Goal: Information Seeking & Learning: Learn about a topic

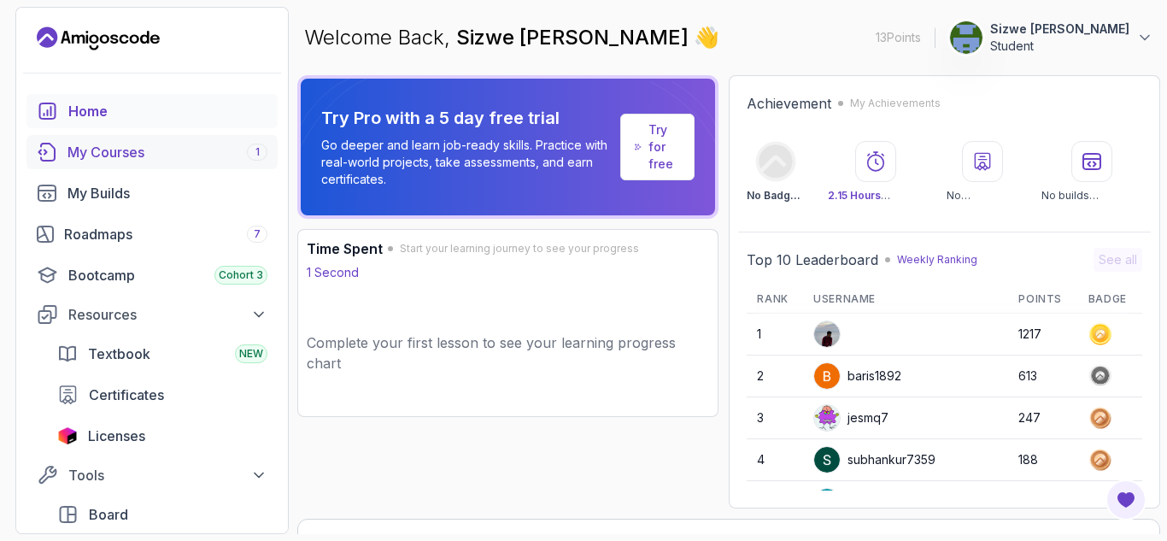
click at [110, 141] on link "My Courses 1" at bounding box center [151, 152] width 251 height 34
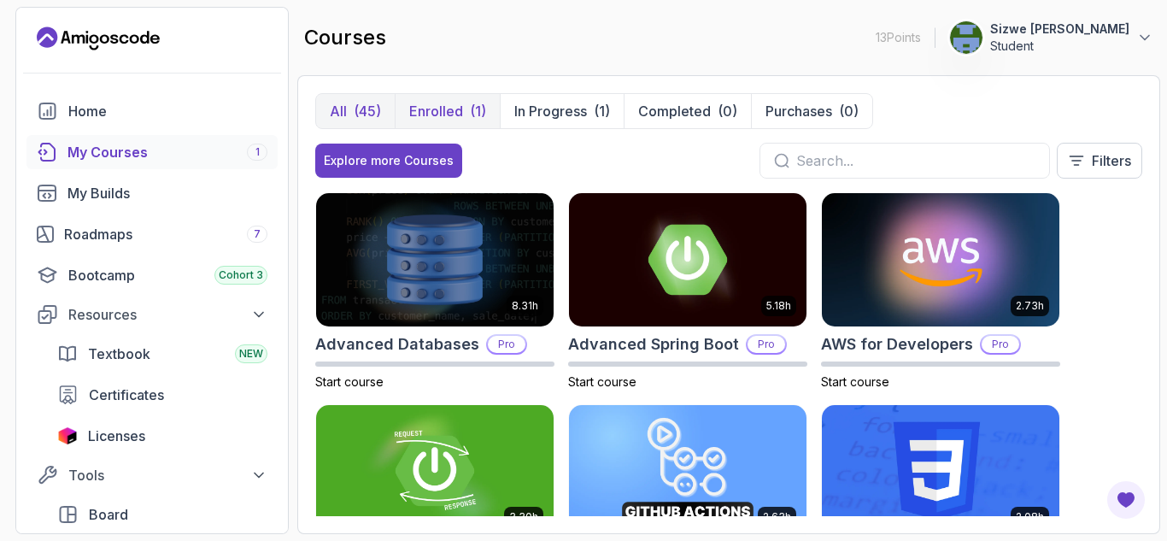
click at [442, 104] on p "Enrolled" at bounding box center [436, 111] width 54 height 21
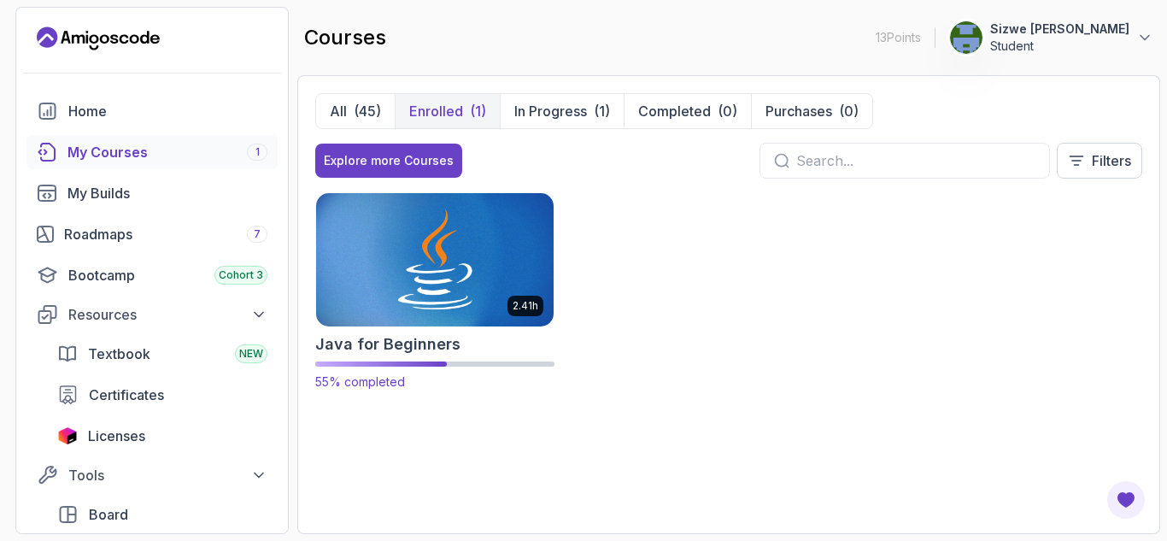
click at [457, 279] on img at bounding box center [434, 259] width 249 height 139
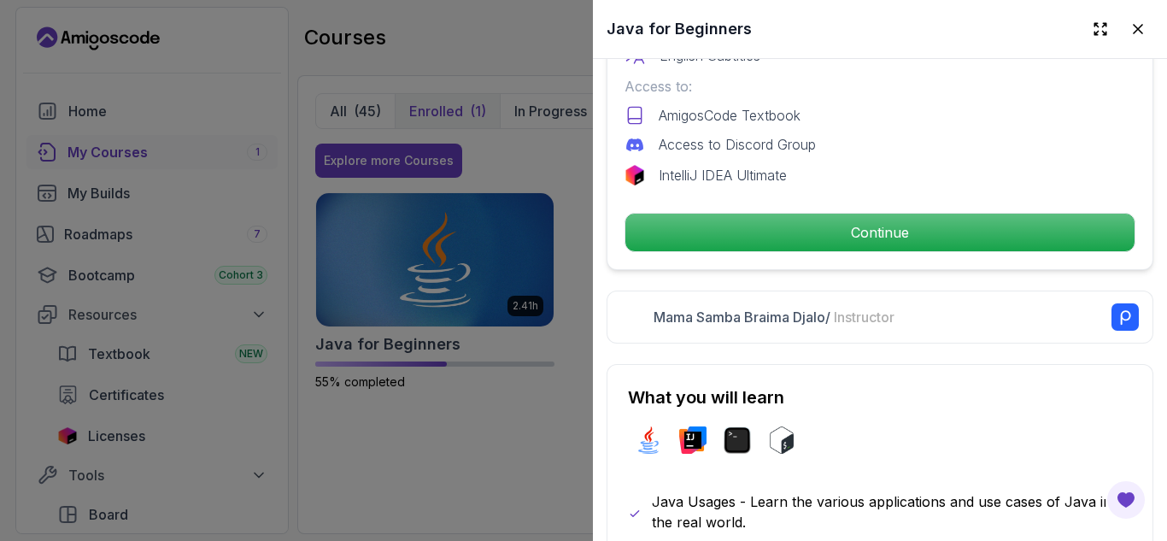
scroll to position [605, 0]
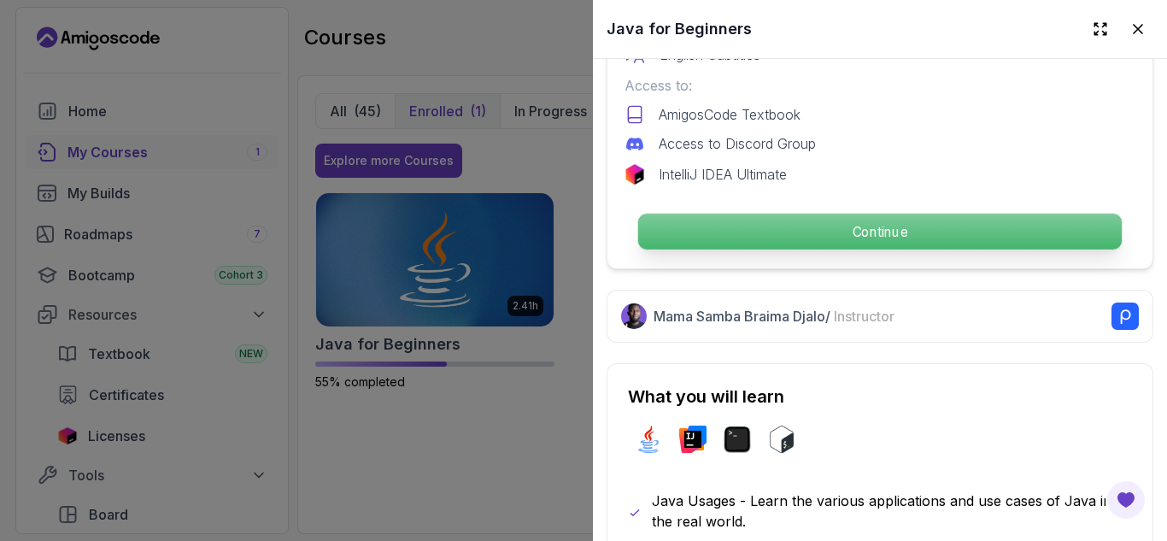
click at [766, 228] on p "Continue" at bounding box center [880, 232] width 484 height 36
click at [821, 216] on p "Continue" at bounding box center [880, 232] width 484 height 36
click at [788, 222] on p "Continue" at bounding box center [880, 232] width 484 height 36
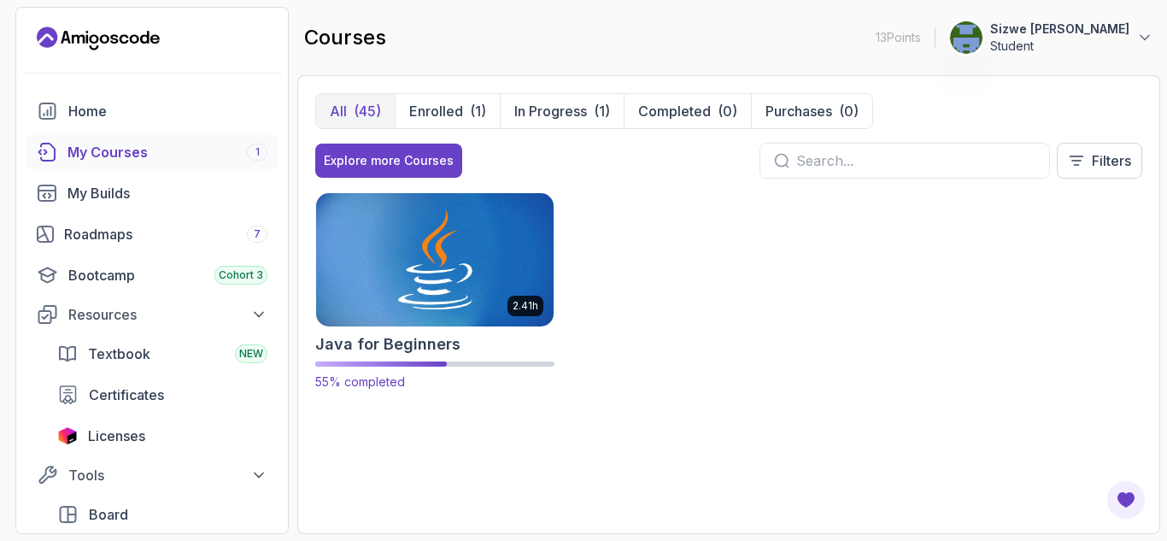
click at [429, 283] on img at bounding box center [434, 259] width 249 height 139
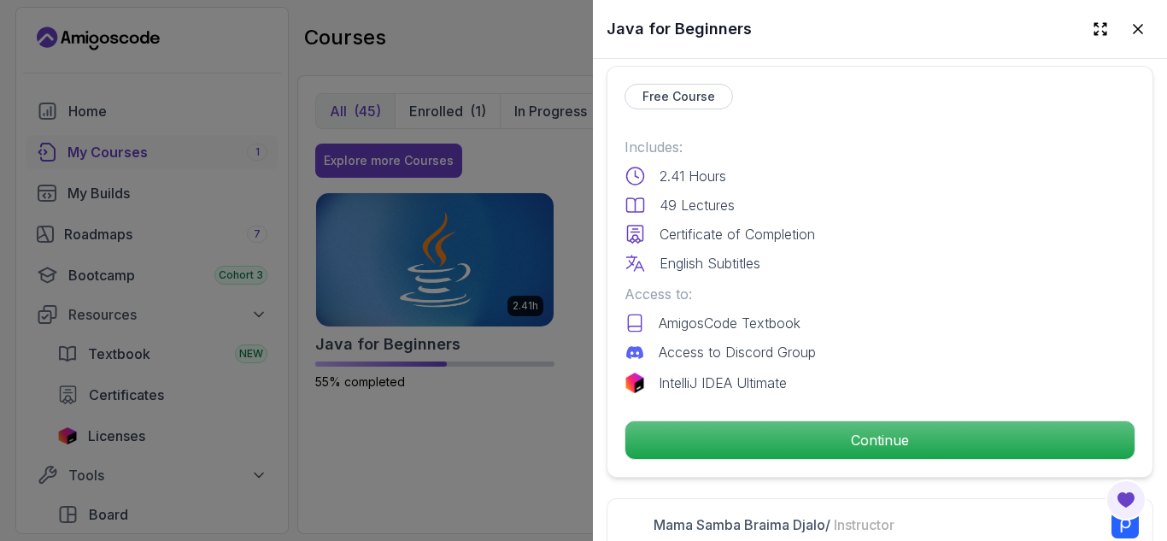
scroll to position [402, 0]
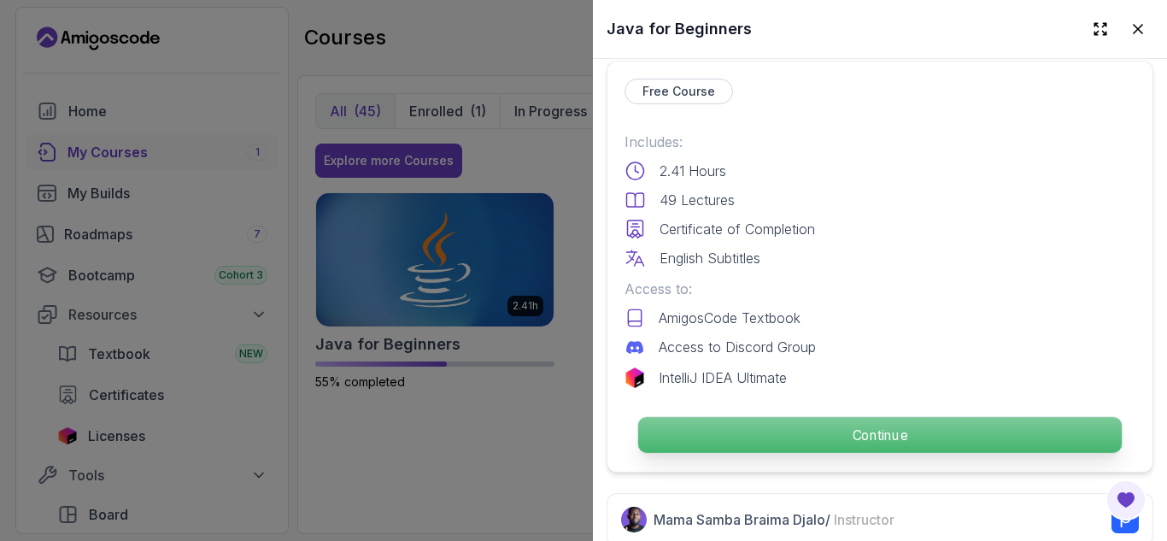
click at [720, 422] on p "Continue" at bounding box center [880, 435] width 484 height 36
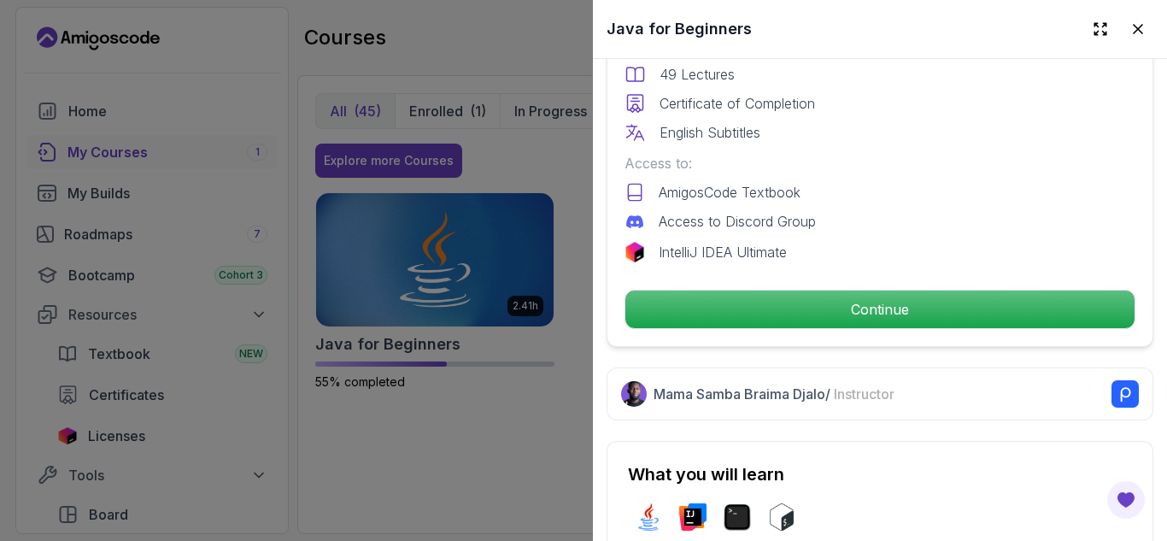
scroll to position [572, 0]
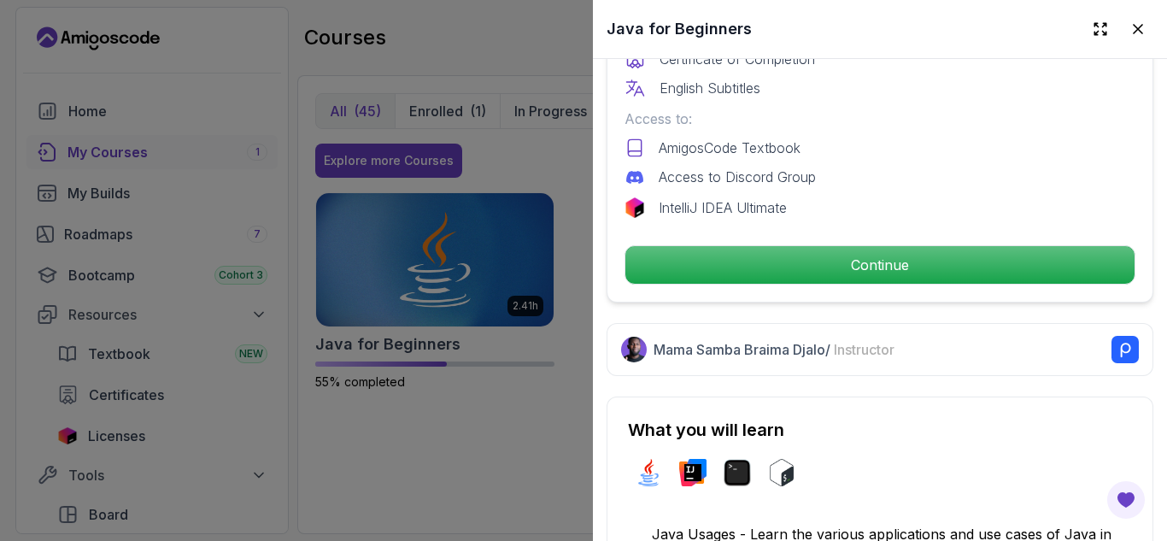
click at [529, 323] on div at bounding box center [583, 270] width 1167 height 541
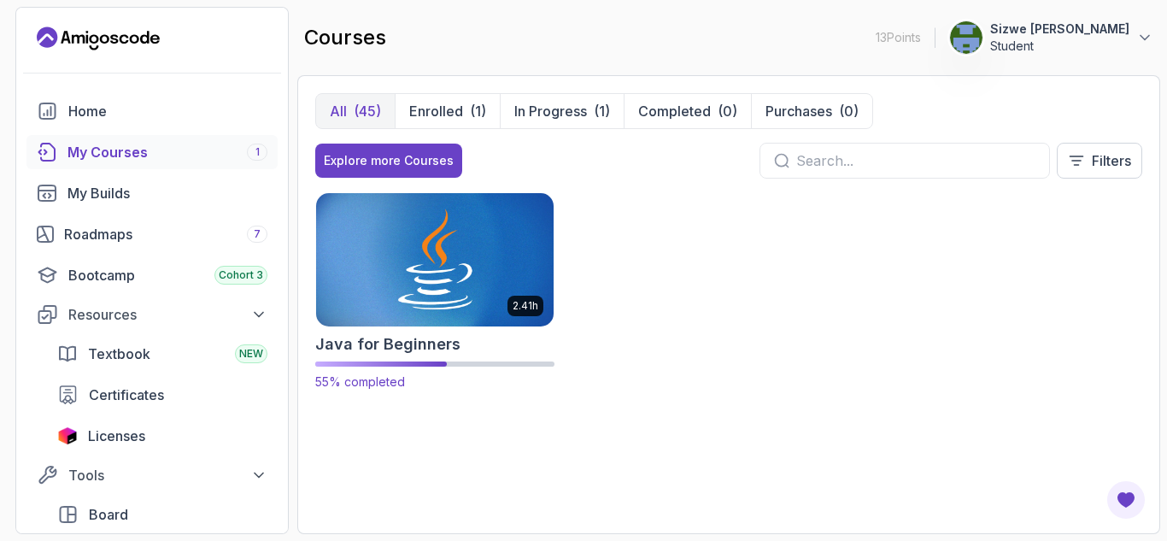
click at [490, 299] on img at bounding box center [434, 259] width 249 height 139
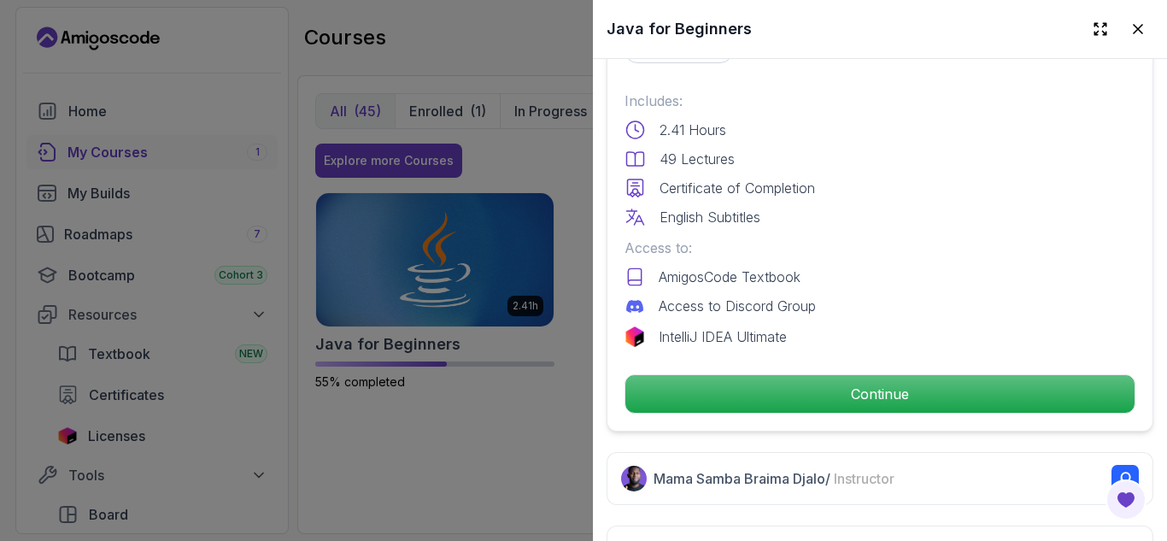
scroll to position [499, 0]
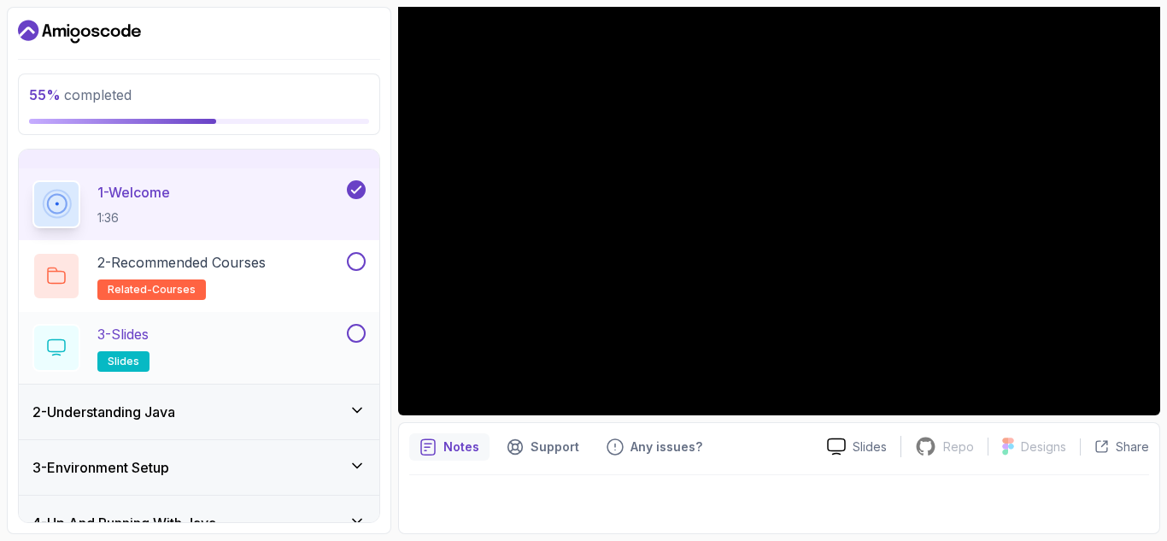
scroll to position [35, 0]
click at [350, 420] on div "2 - Understanding Java" at bounding box center [198, 412] width 333 height 21
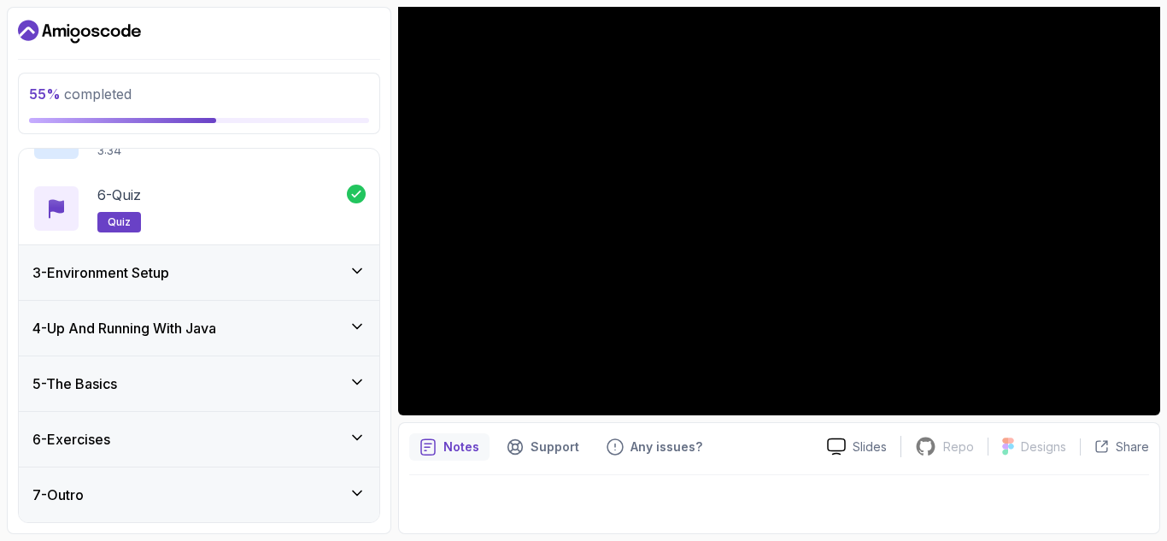
scroll to position [423, 0]
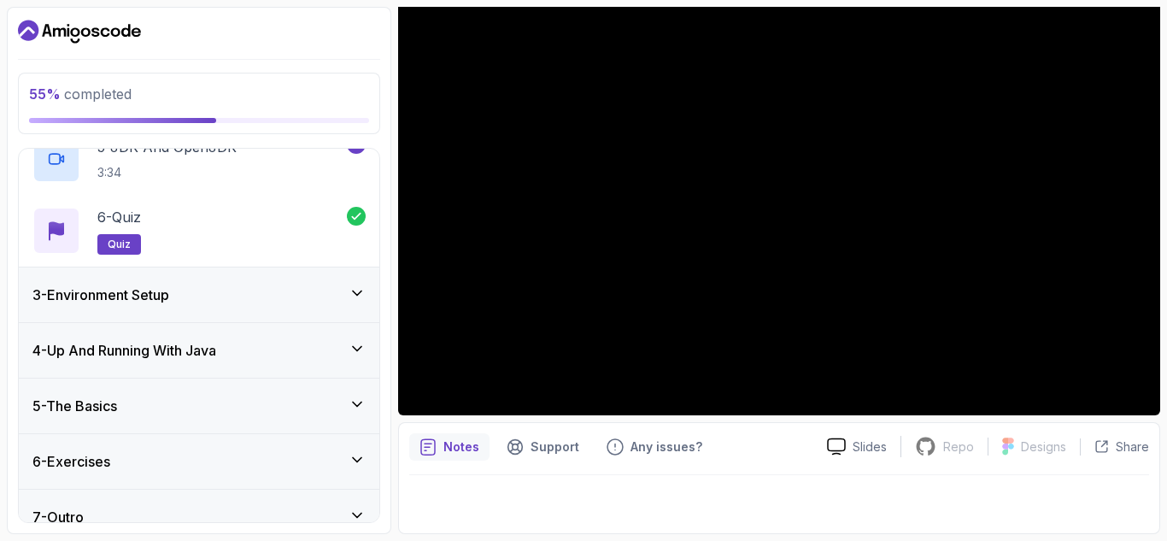
click at [332, 284] on div "3 - Environment Setup" at bounding box center [198, 294] width 333 height 21
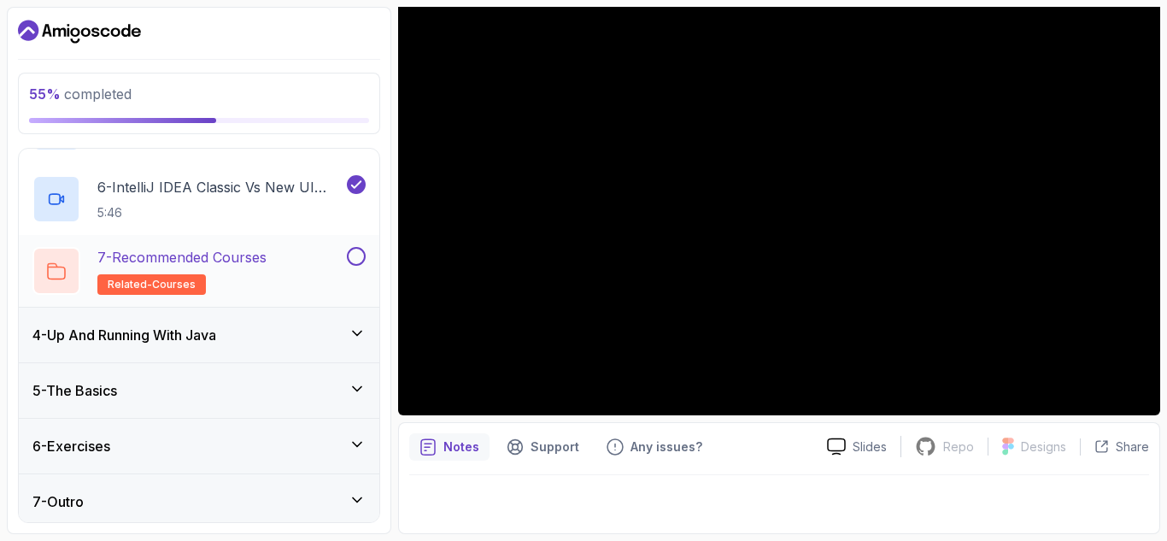
scroll to position [517, 0]
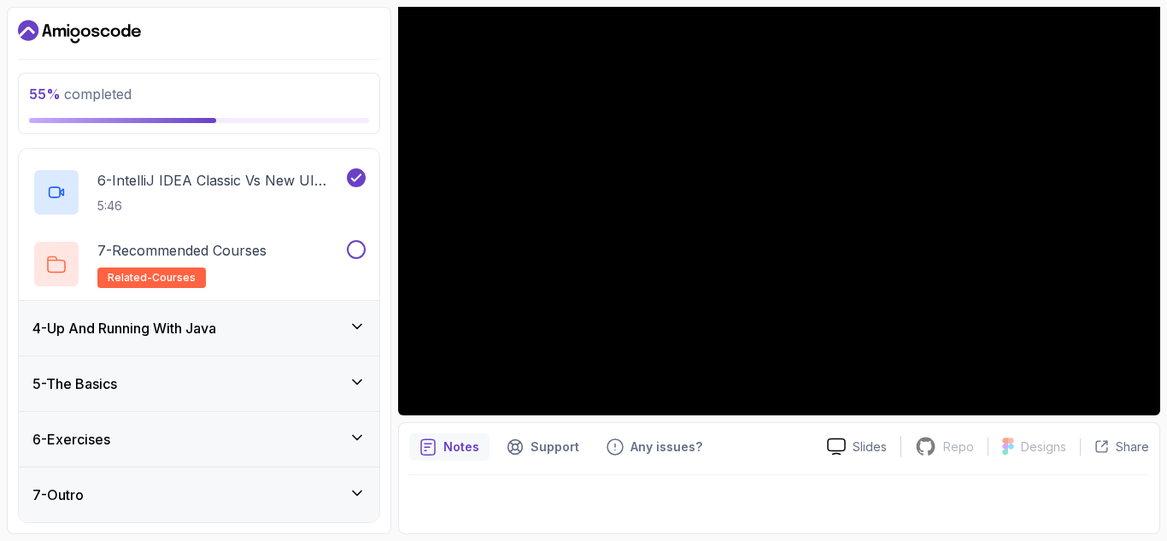
click at [322, 324] on div "4 - Up And Running With Java" at bounding box center [198, 328] width 333 height 21
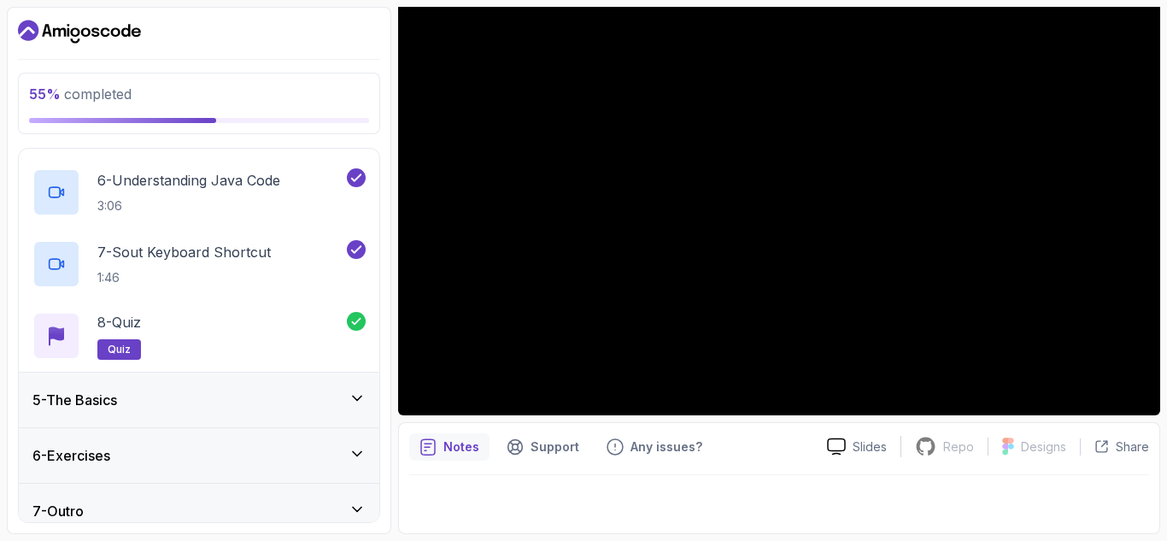
scroll to position [589, 0]
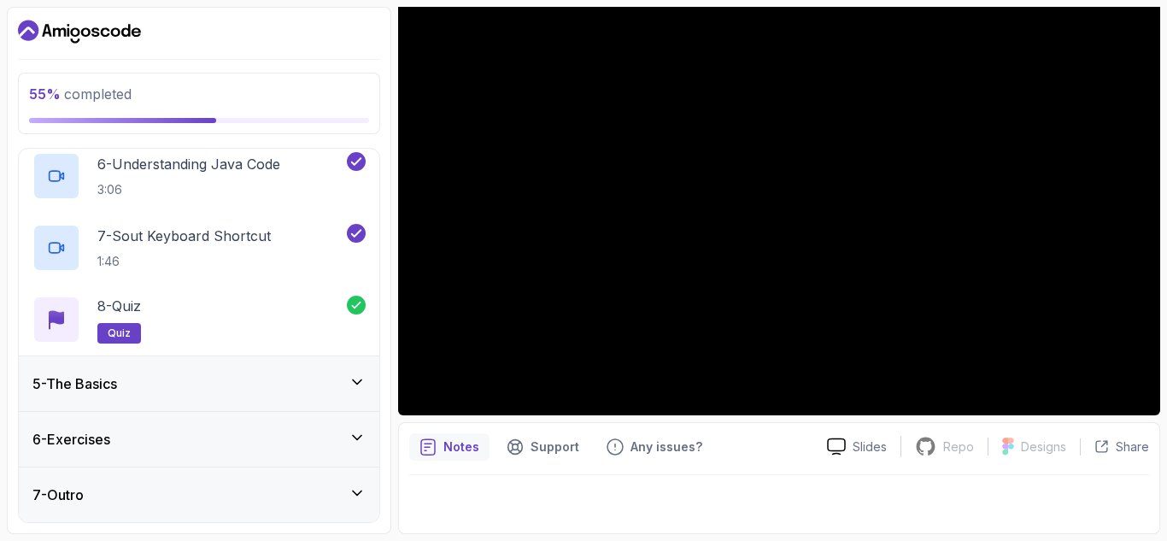
click at [306, 361] on div "5 - The Basics" at bounding box center [199, 383] width 361 height 55
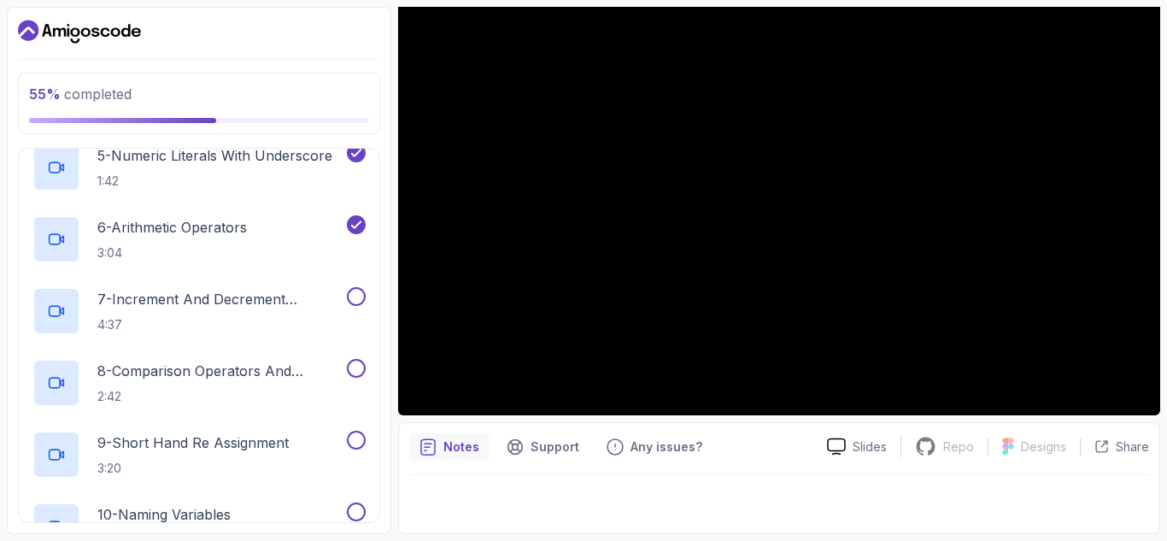
scroll to position [586, 0]
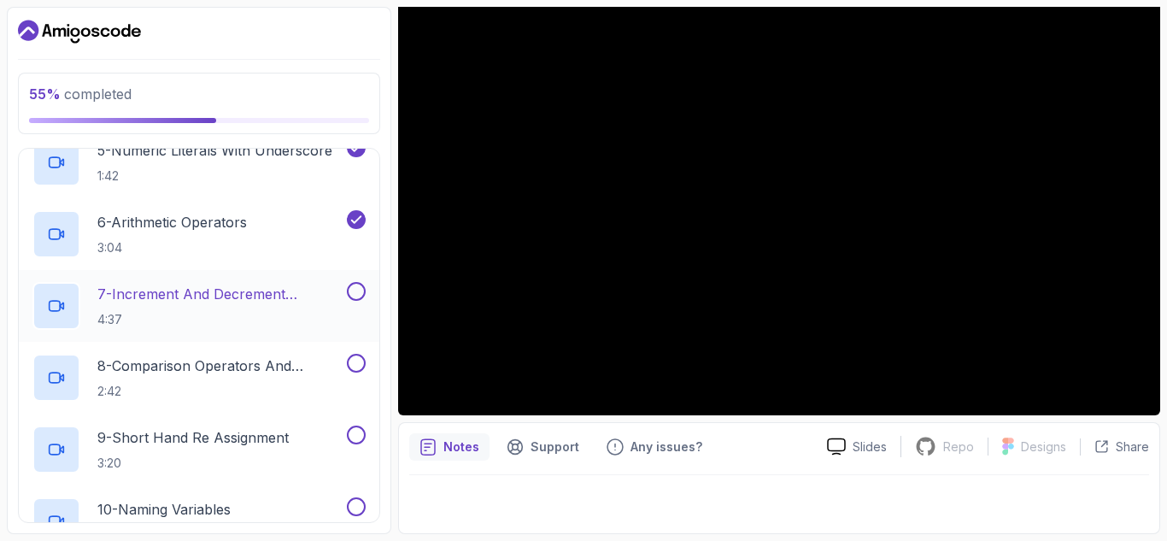
click at [226, 304] on p "7 - Increment And Decrement Operators" at bounding box center [220, 294] width 246 height 21
click at [242, 290] on p "7 - Increment And Decrement Operators" at bounding box center [220, 294] width 246 height 21
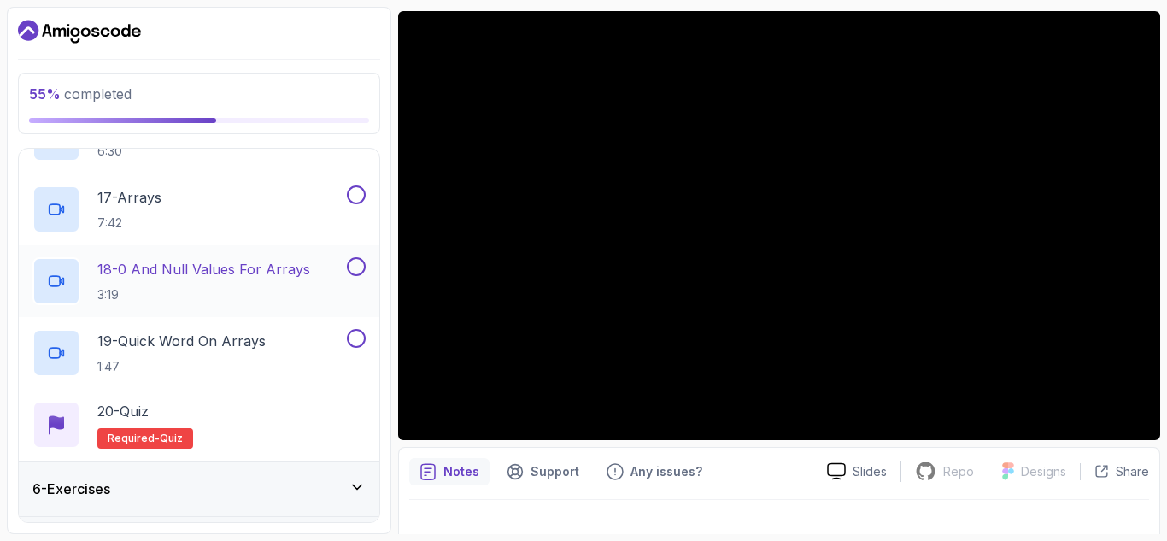
scroll to position [1399, 0]
